Goal: Contribute content: Add original content to the website for others to see

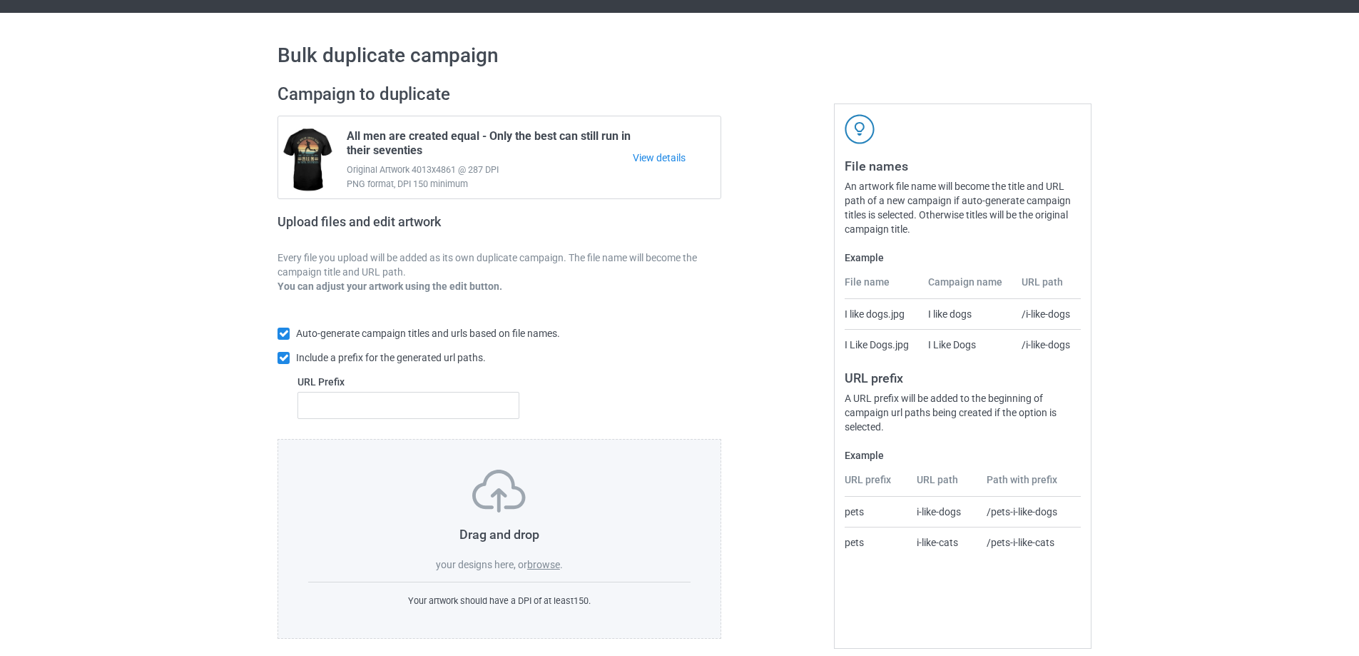
scroll to position [40, 0]
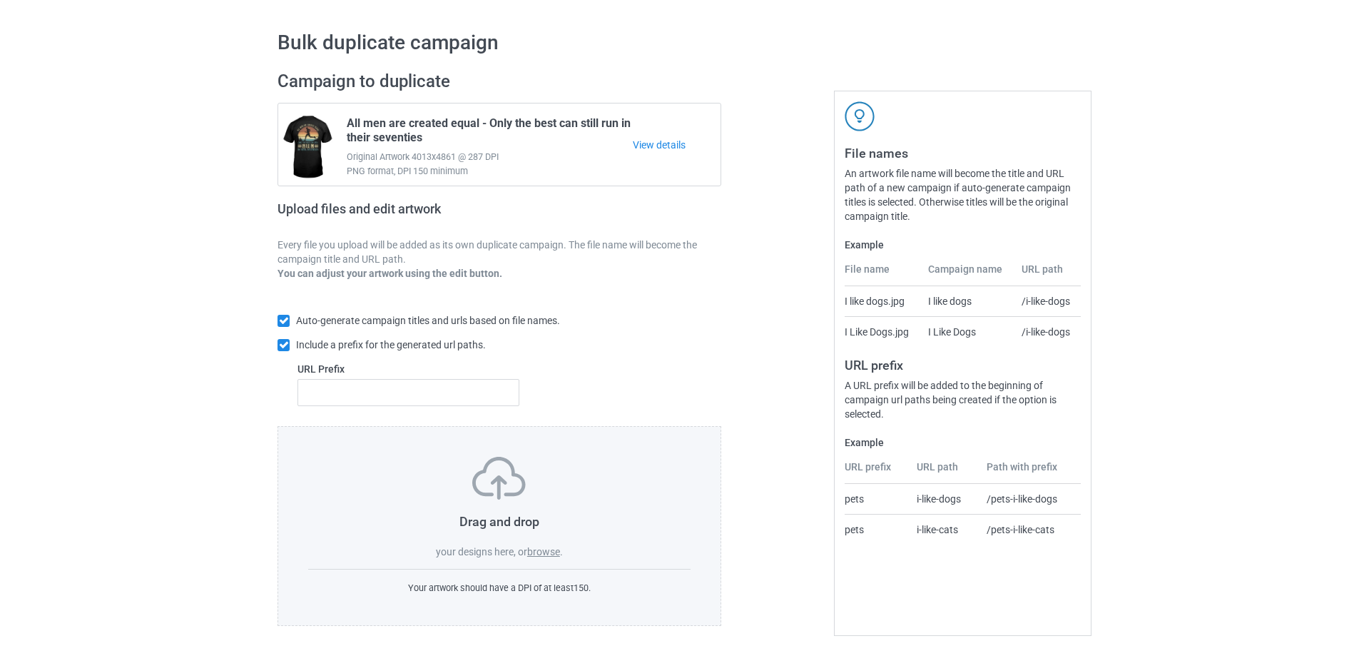
click at [534, 550] on label "browse" at bounding box center [543, 551] width 33 height 11
click at [0, 0] on input "browse" at bounding box center [0, 0] width 0 height 0
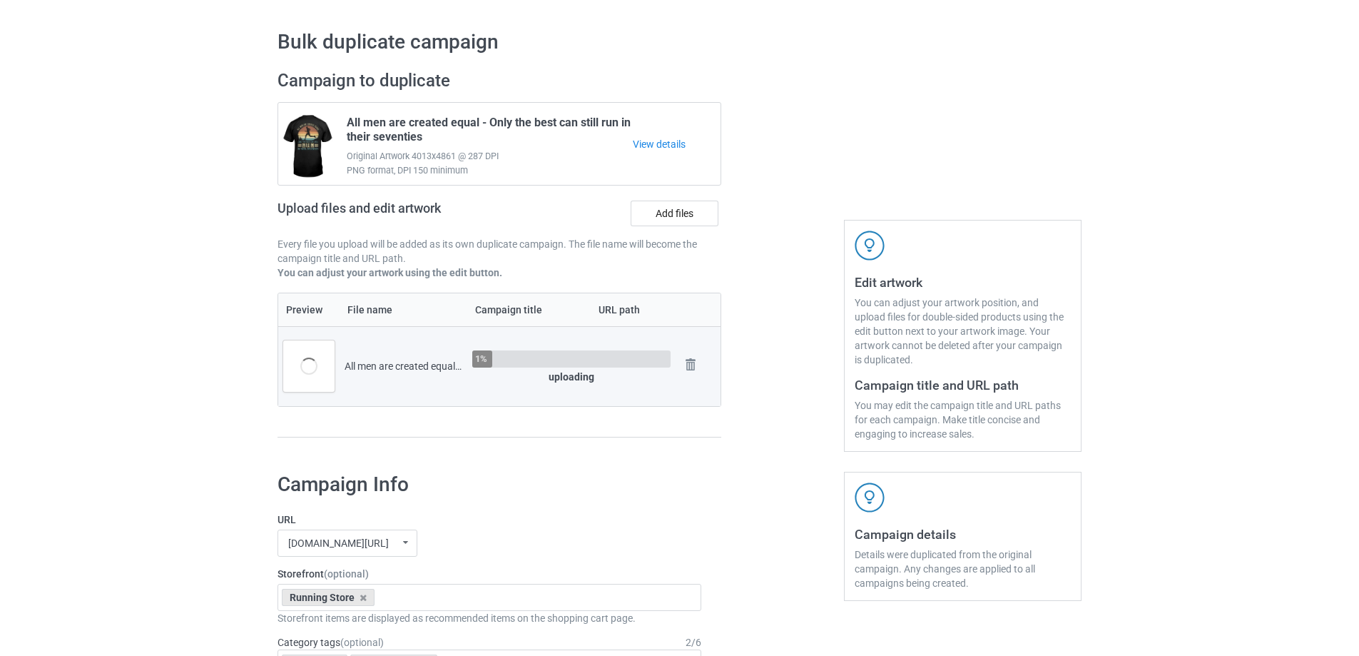
click at [881, 148] on div "Edit artwork You can adjust your artwork position, and upload files for double-…" at bounding box center [963, 261] width 258 height 402
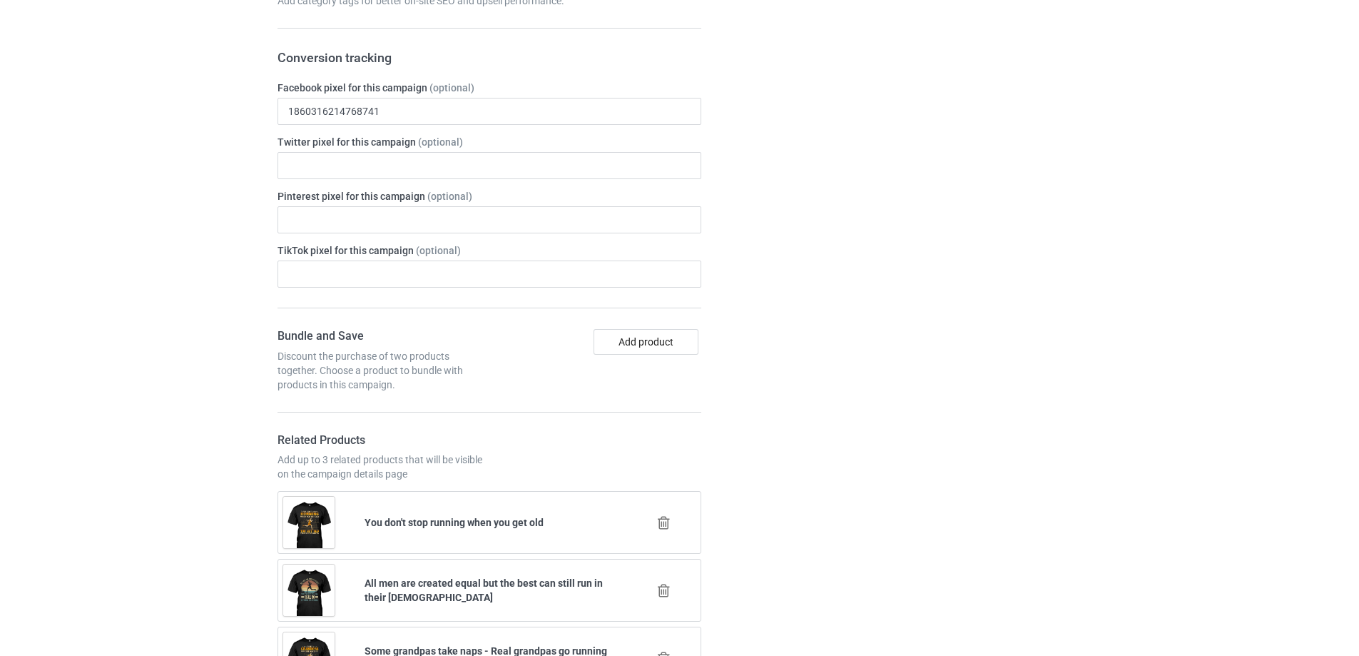
scroll to position [991, 0]
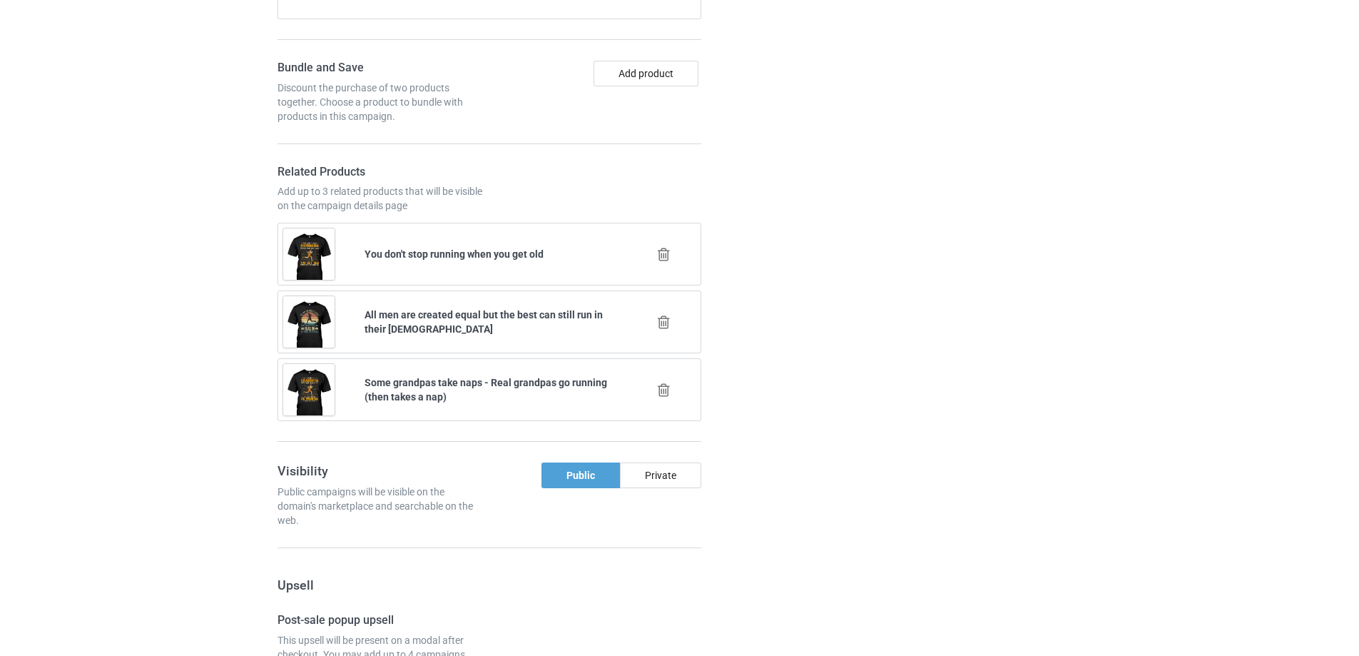
click at [822, 235] on div at bounding box center [782, 580] width 103 height 2139
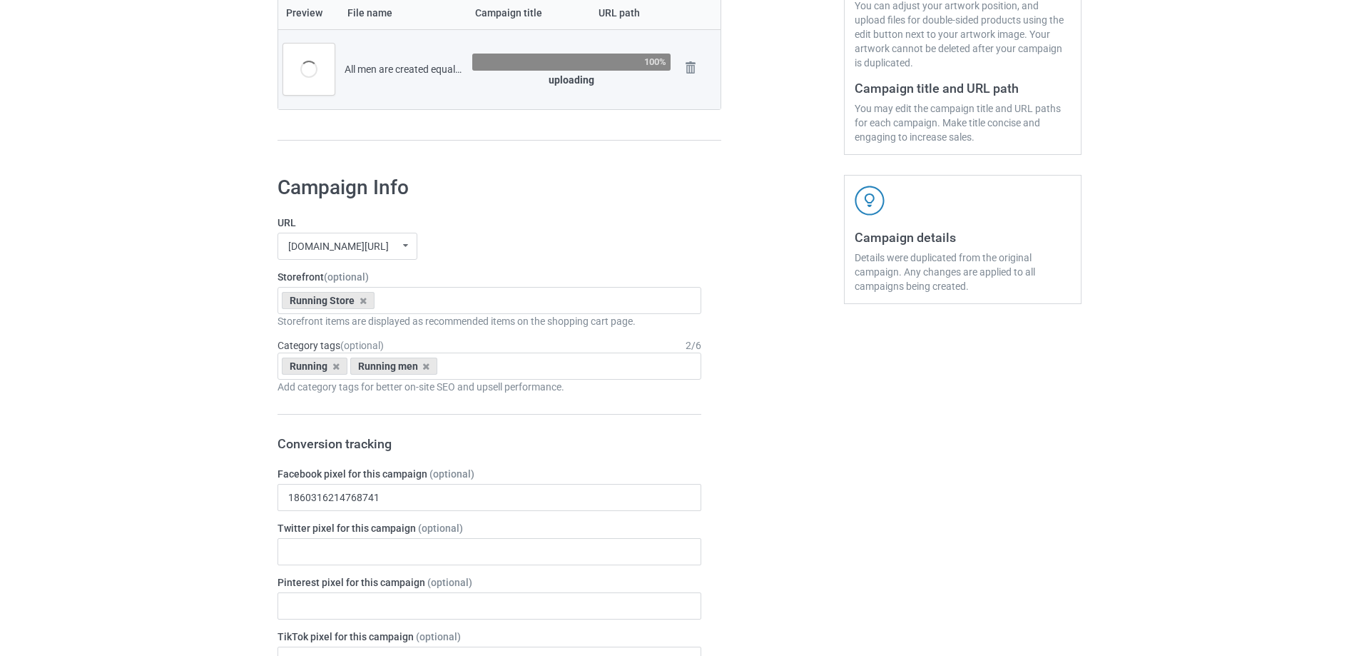
scroll to position [159, 0]
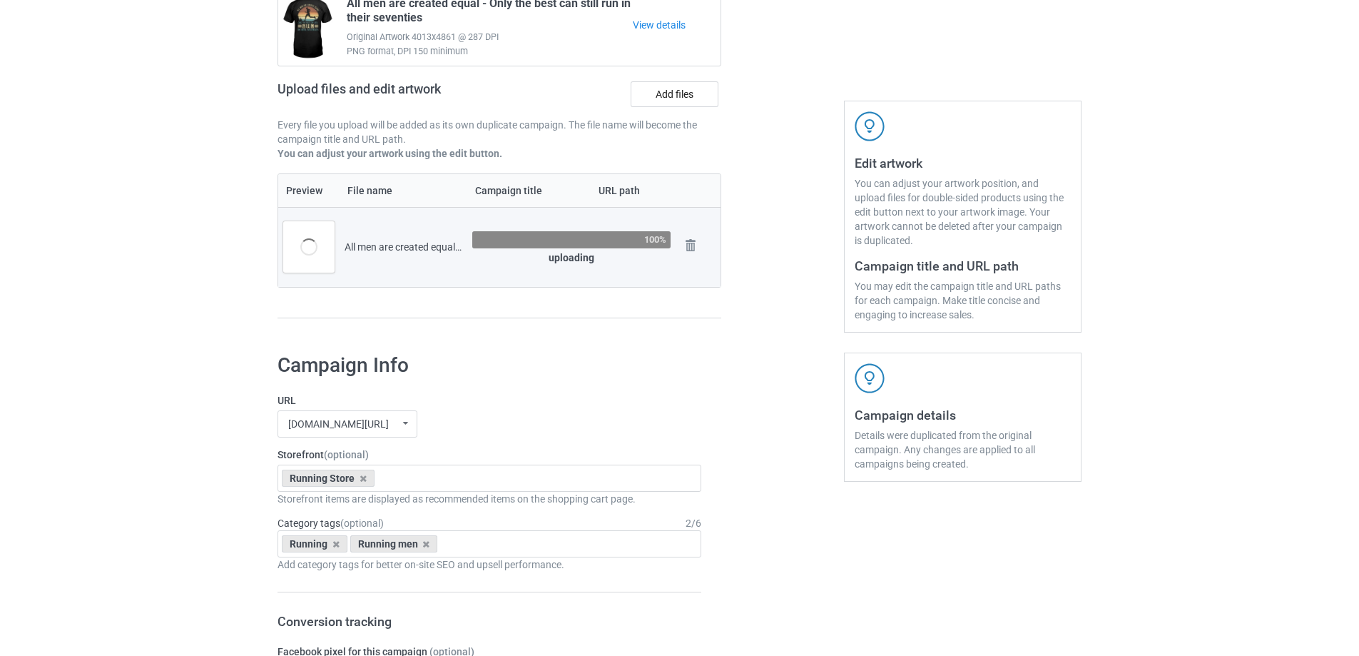
click at [798, 139] on div at bounding box center [782, 142] width 103 height 402
click at [794, 141] on div at bounding box center [782, 142] width 103 height 402
drag, startPoint x: 518, startPoint y: 253, endPoint x: 548, endPoint y: 248, distance: 30.4
click at [548, 248] on input "All men are created equal - 80s" at bounding box center [514, 246] width 114 height 27
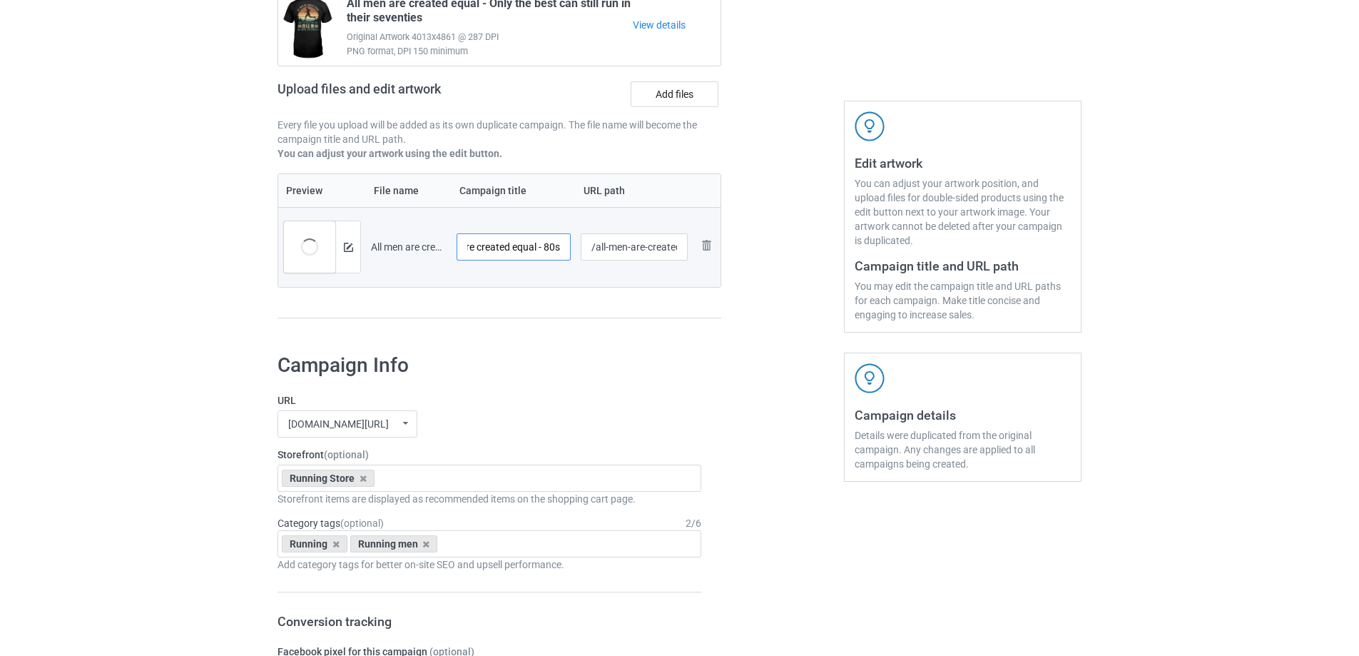
click at [529, 255] on input "All men are created equal - 80s" at bounding box center [514, 246] width 114 height 27
drag, startPoint x: 545, startPoint y: 248, endPoint x: 581, endPoint y: 246, distance: 35.7
click at [581, 246] on tr "Preview and edit artwork All men are created equal - 80s.png All men are create…" at bounding box center [499, 247] width 442 height 80
click at [543, 245] on input "All men are created equal - 80s" at bounding box center [514, 246] width 114 height 27
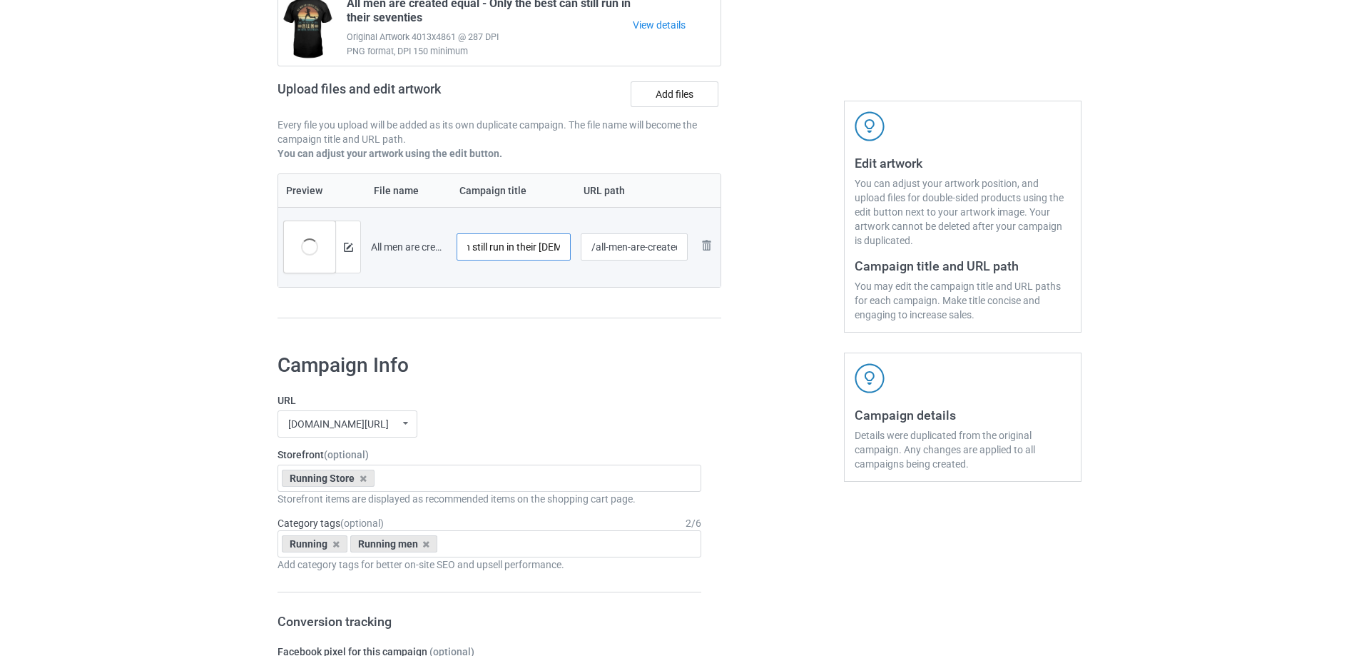
type input "All men are created equal - only the best can still run in their [DEMOGRAPHIC_D…"
click at [758, 252] on div at bounding box center [782, 142] width 103 height 402
drag, startPoint x: 529, startPoint y: 252, endPoint x: 651, endPoint y: 246, distance: 122.1
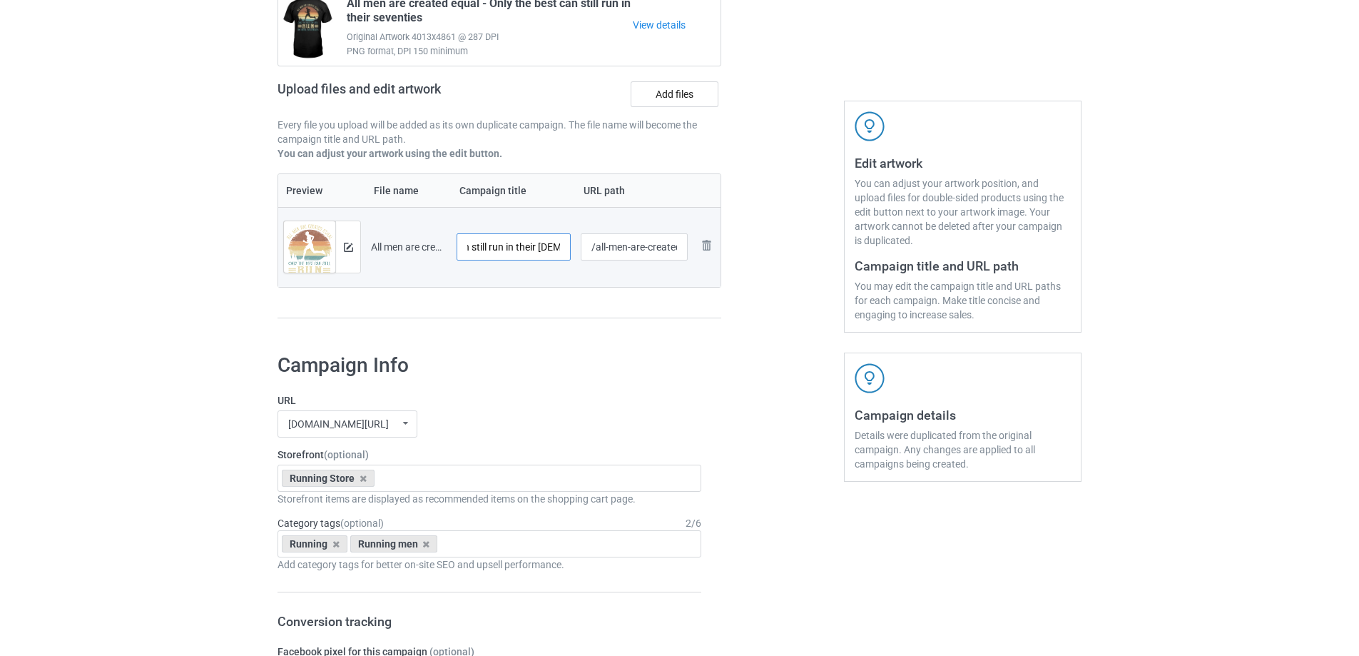
click at [651, 246] on tr "Preview and edit artwork All men are created equal - 80s.png All men are create…" at bounding box center [499, 247] width 442 height 80
click at [764, 263] on div at bounding box center [782, 142] width 103 height 402
drag, startPoint x: 594, startPoint y: 248, endPoint x: 660, endPoint y: 253, distance: 66.5
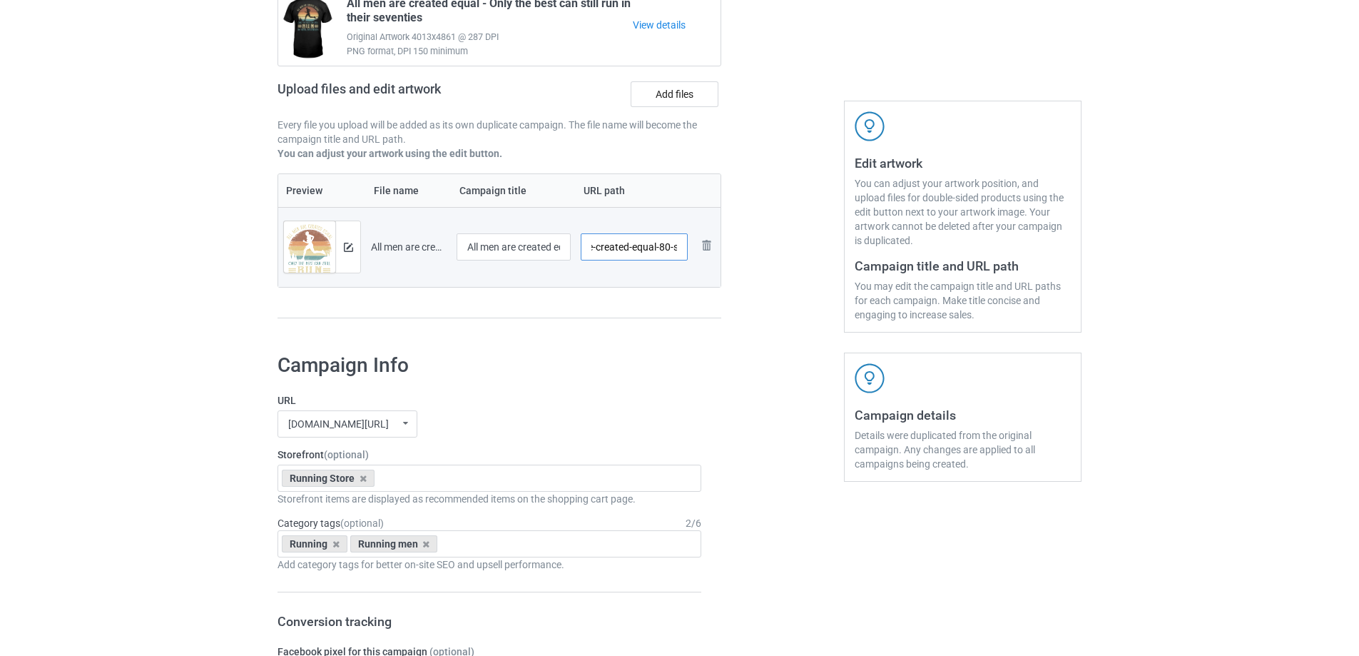
click at [660, 253] on input "/all-men-are-created-equal-80-s" at bounding box center [635, 246] width 108 height 27
click at [608, 250] on input "/80-s" at bounding box center [635, 246] width 108 height 27
click at [633, 252] on input "/80s" at bounding box center [635, 246] width 108 height 27
type input "/80s-runner-tee"
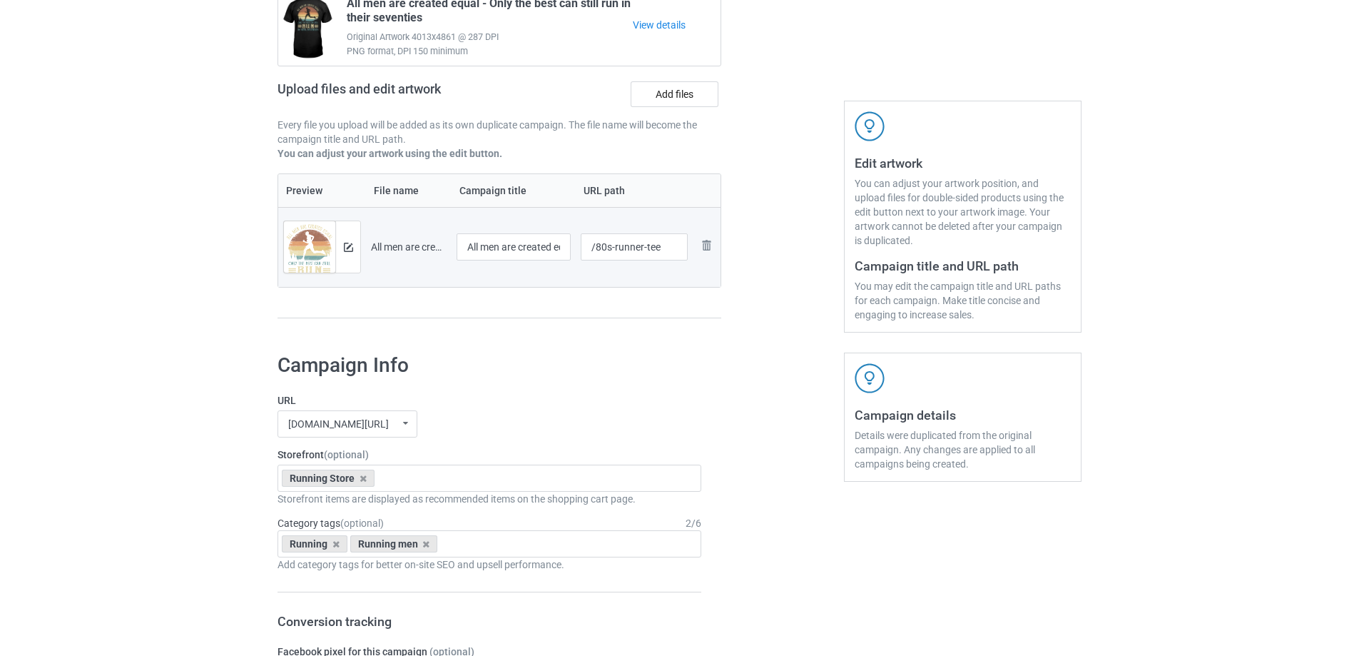
click at [779, 218] on div at bounding box center [782, 142] width 103 height 402
click at [341, 252] on div at bounding box center [347, 246] width 25 height 51
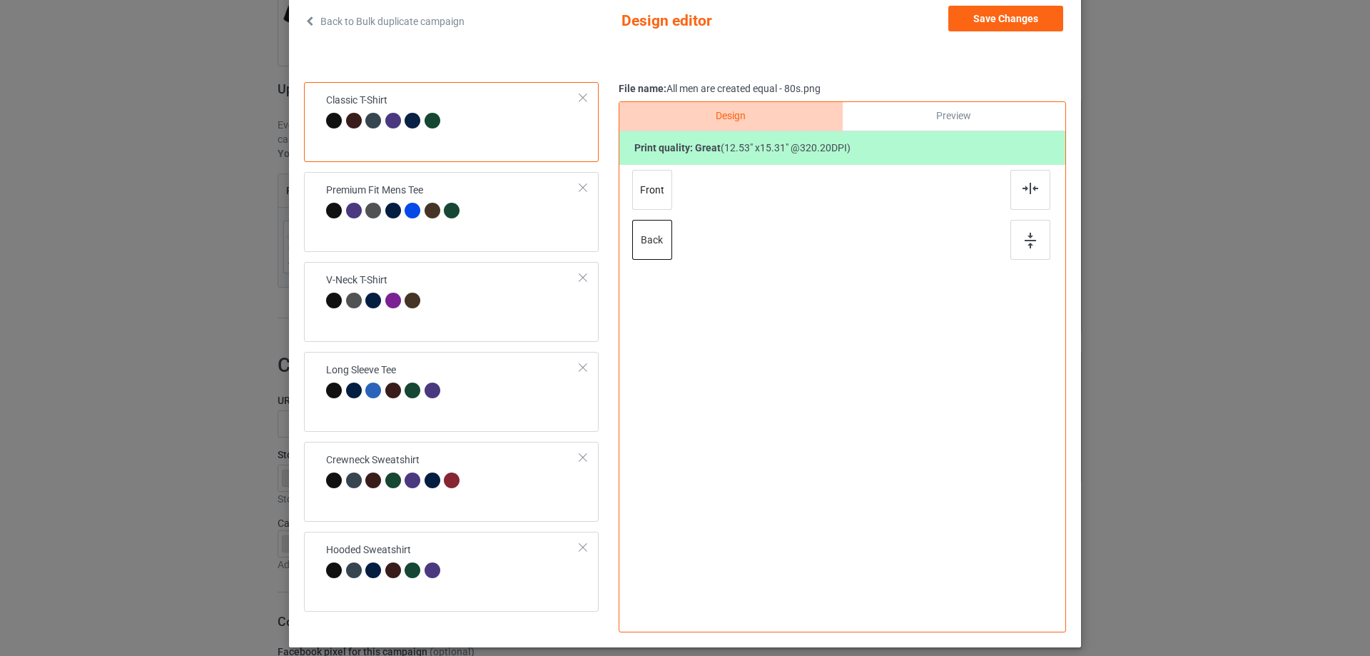
scroll to position [119, 0]
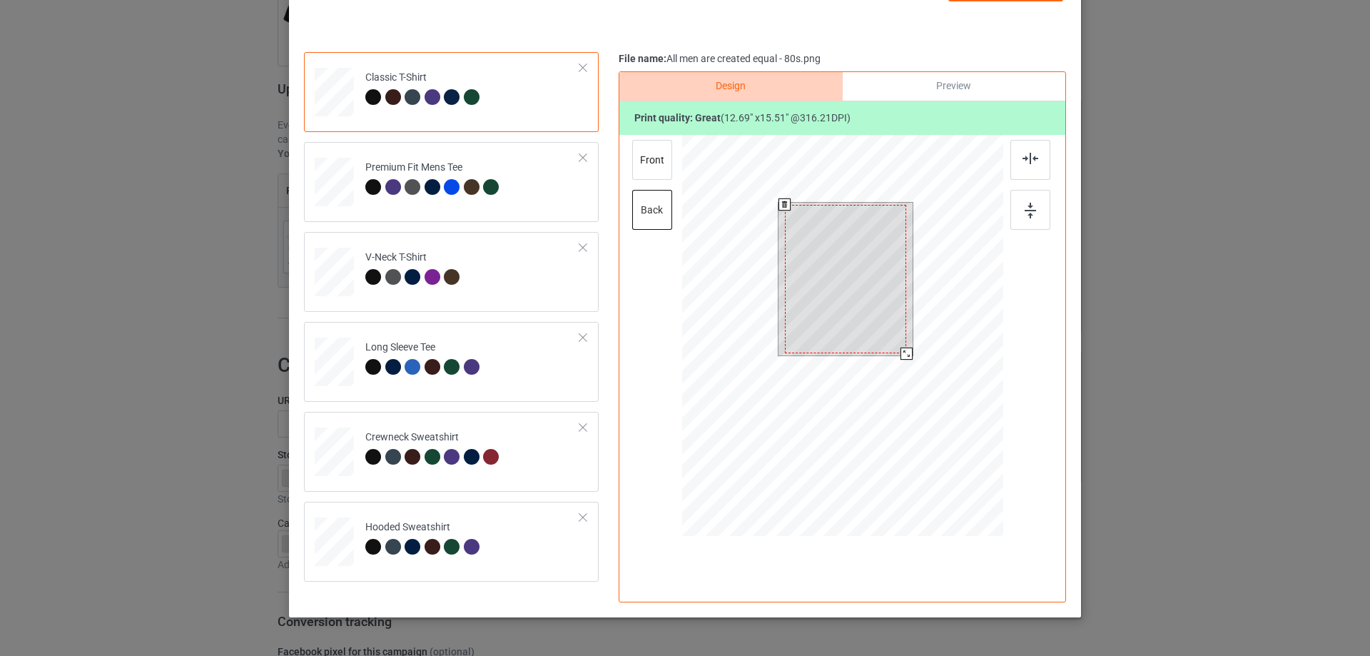
click at [902, 355] on div at bounding box center [906, 353] width 12 height 12
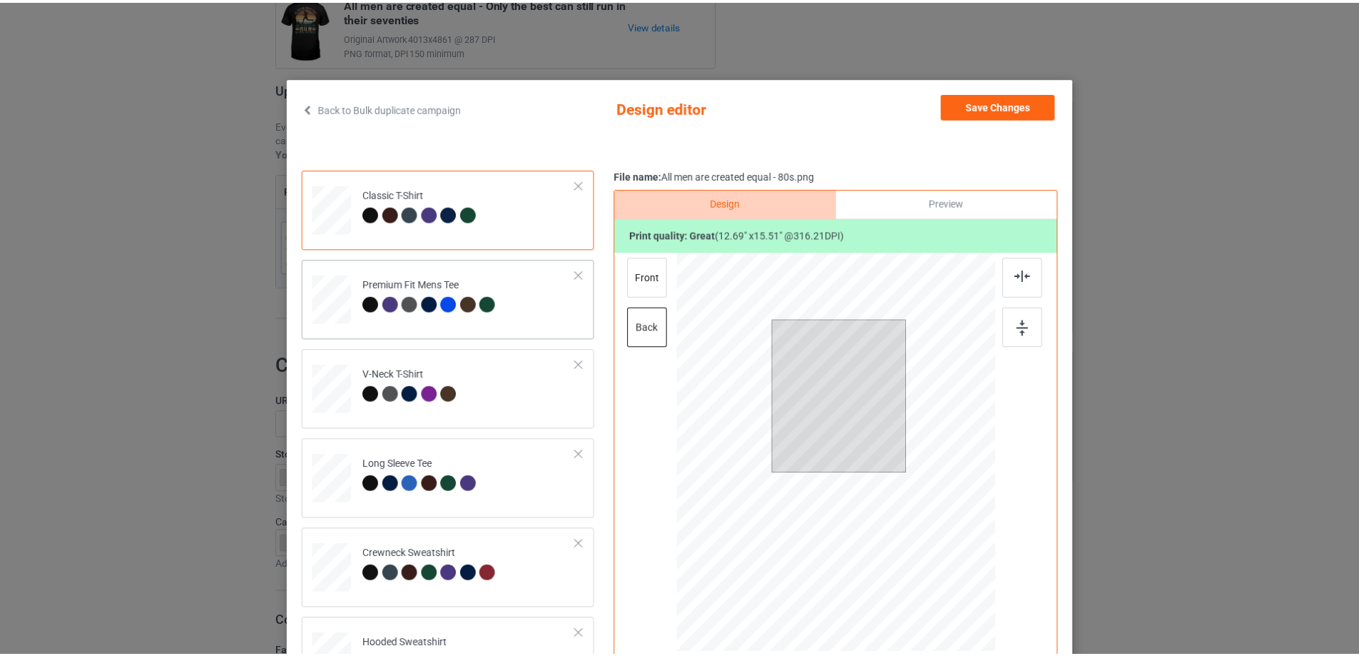
scroll to position [0, 0]
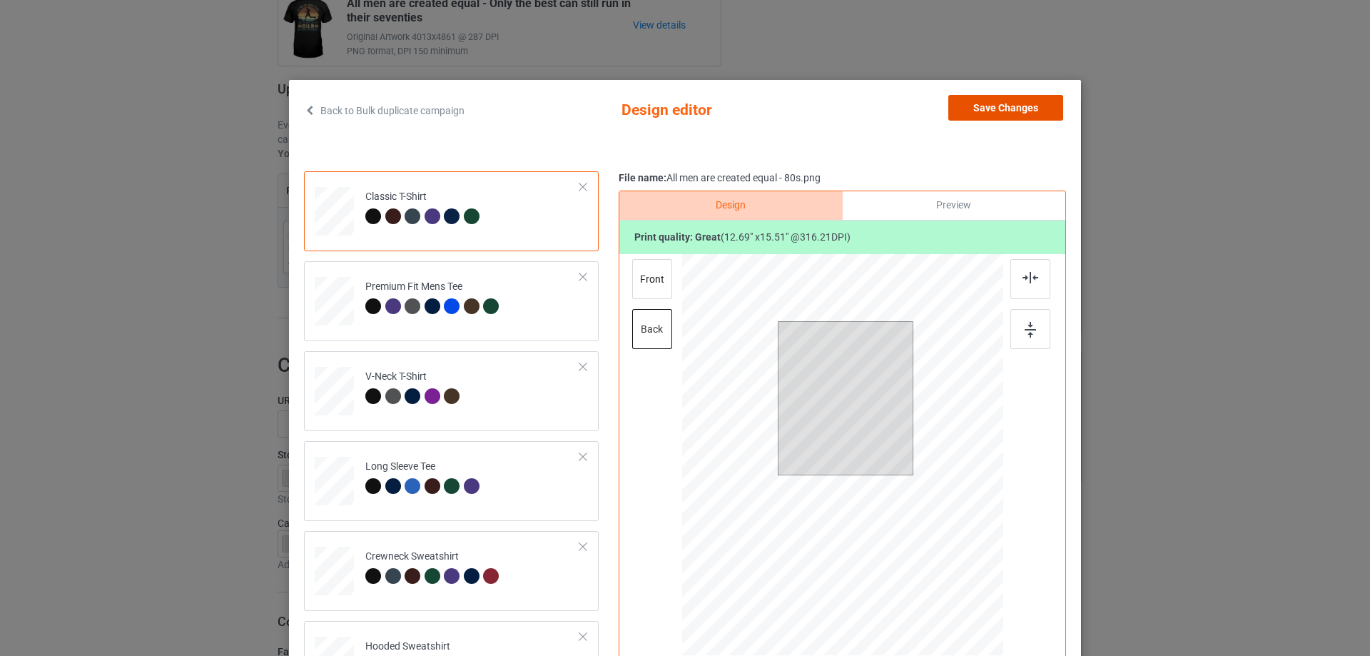
click at [984, 107] on button "Save Changes" at bounding box center [1005, 108] width 115 height 26
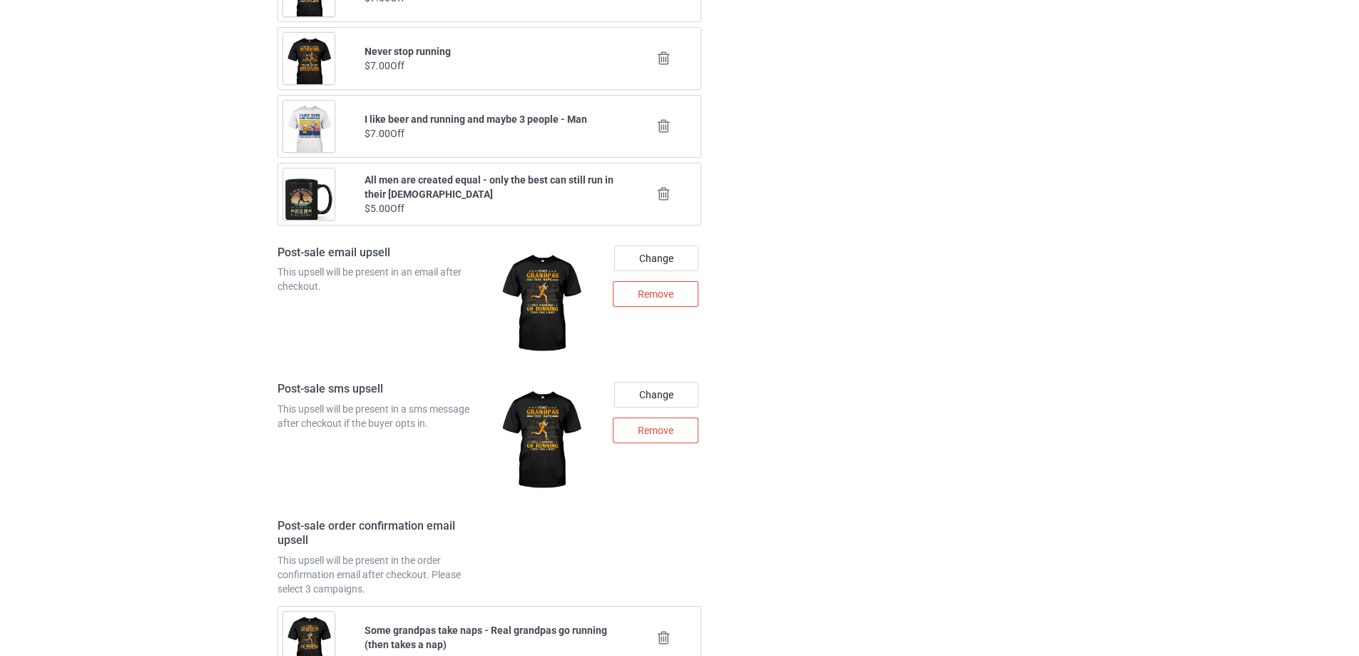
scroll to position [2006, 0]
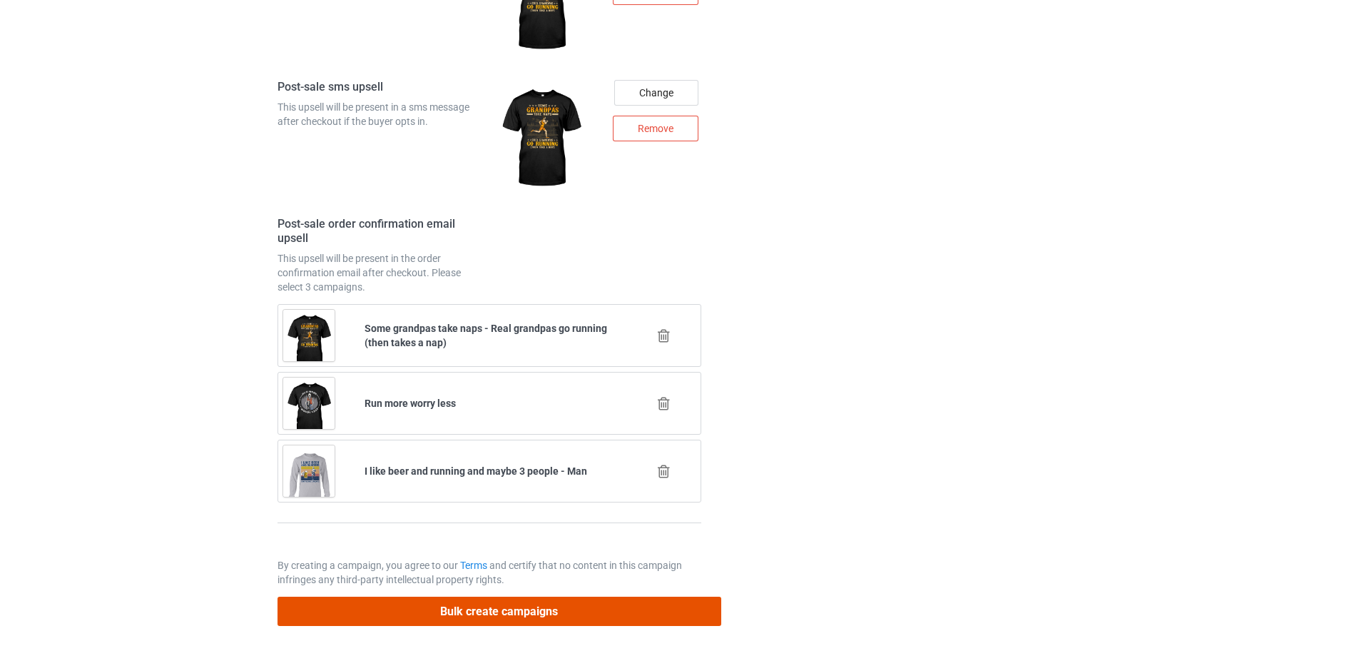
click at [506, 624] on button "Bulk create campaigns" at bounding box center [499, 610] width 444 height 29
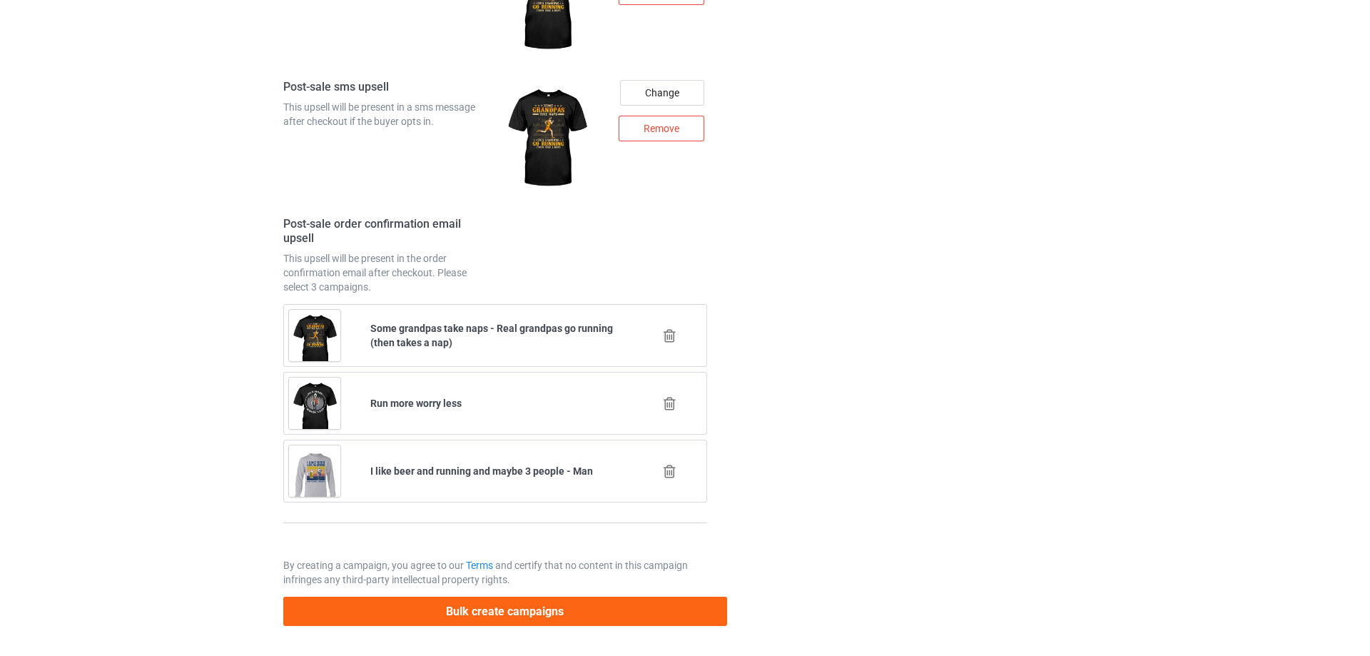
scroll to position [0, 0]
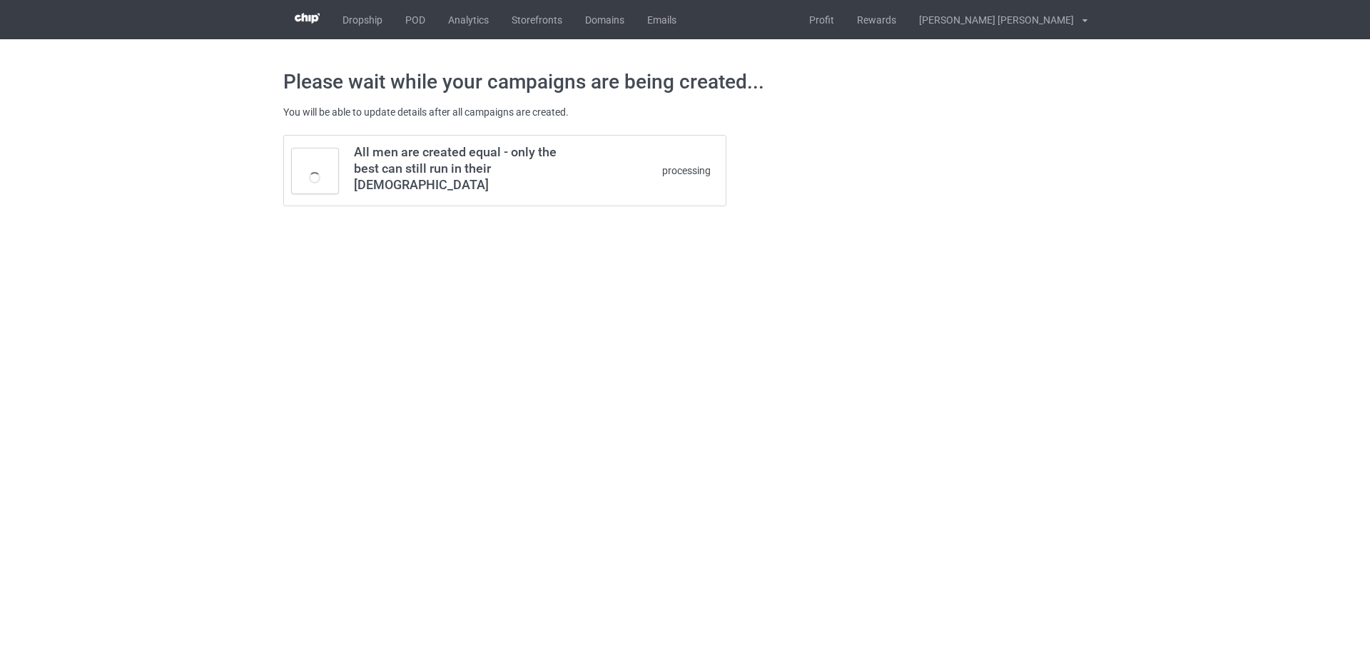
click at [821, 19] on div "Dropship POD Analytics Storefronts Domains Emails Profit Rewards [PERSON_NAME] …" at bounding box center [685, 19] width 804 height 39
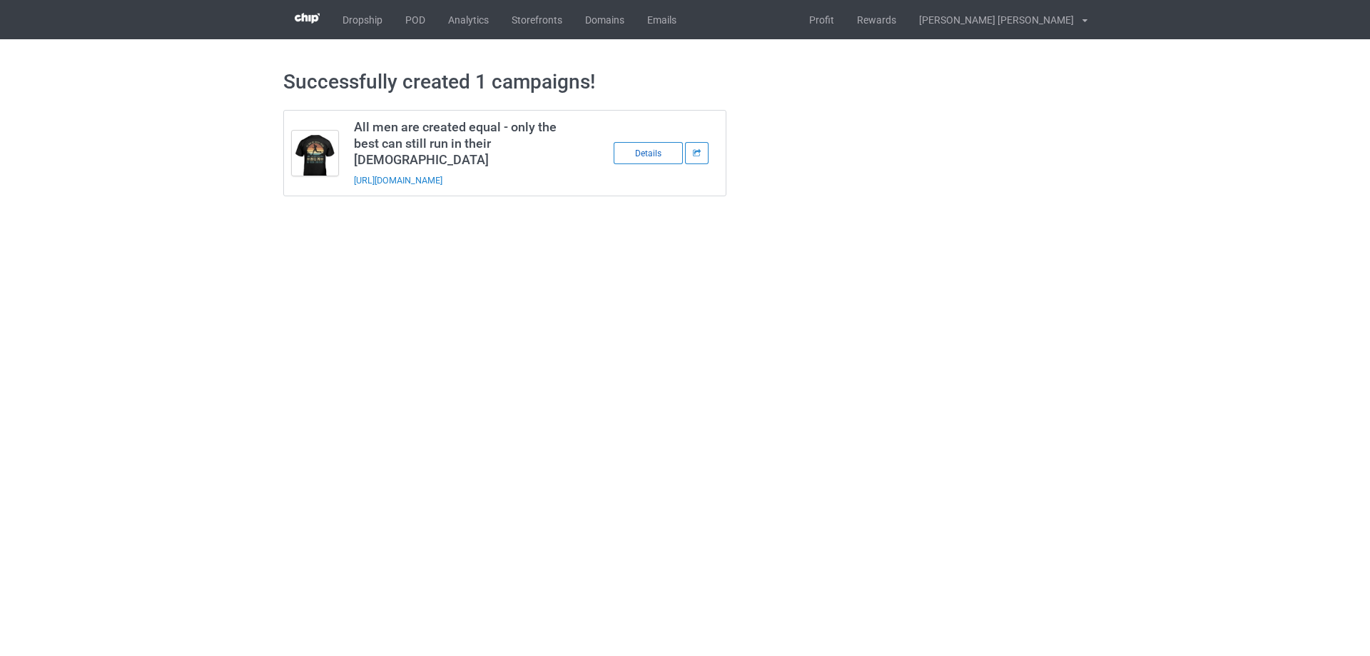
click at [654, 143] on div "Details" at bounding box center [647, 153] width 69 height 22
